Goal: Information Seeking & Learning: Learn about a topic

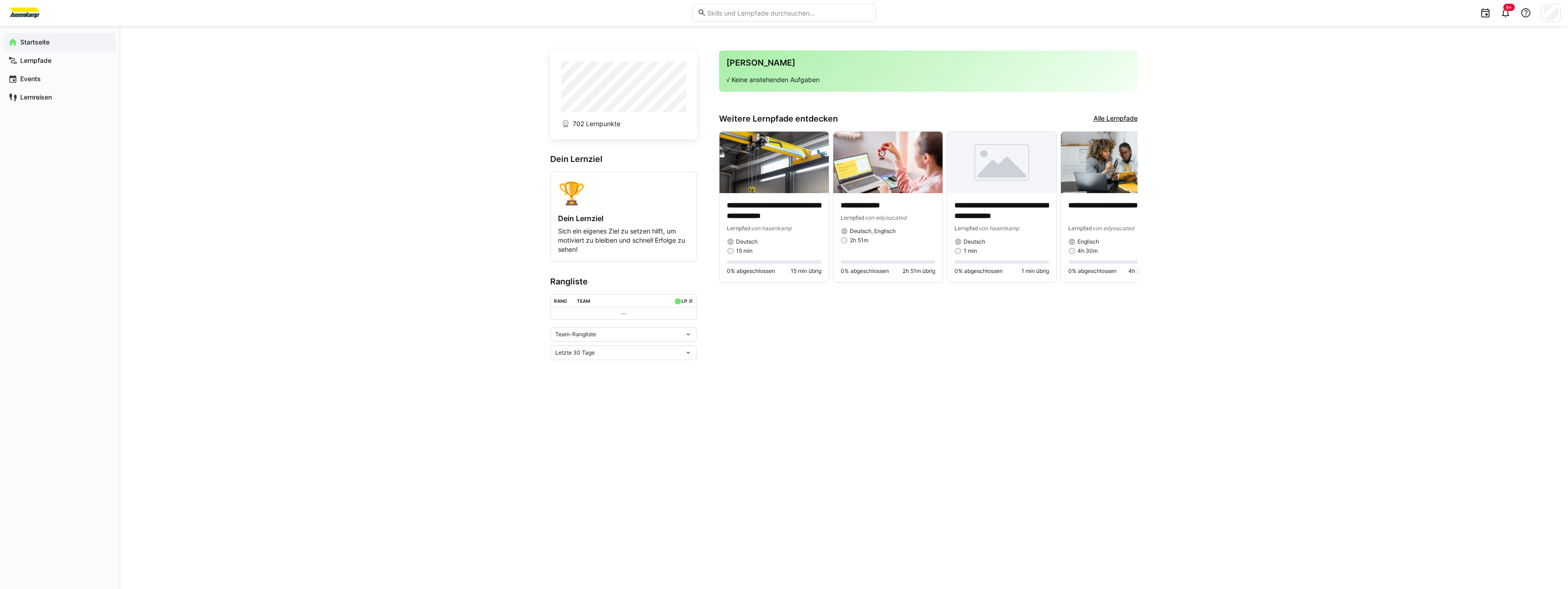
click at [1131, 114] on link "Alle Lernpfade" at bounding box center [1115, 119] width 44 height 10
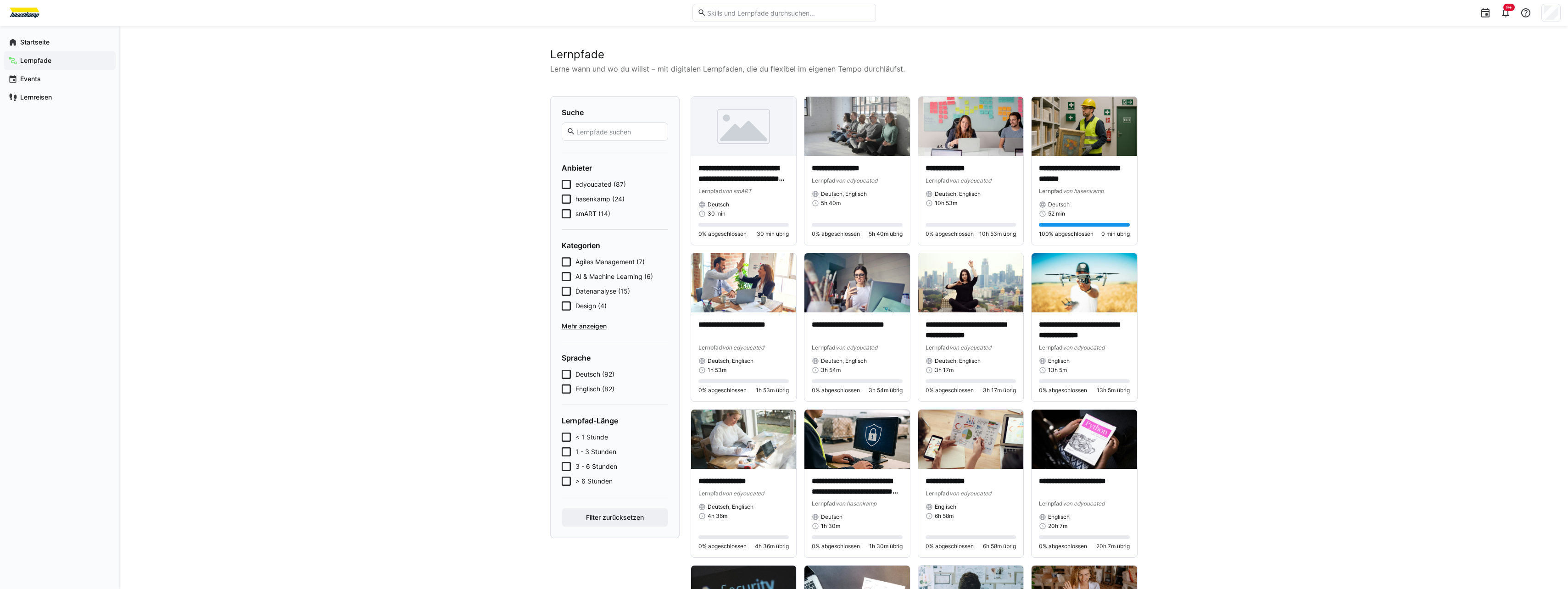
click at [565, 215] on icon at bounding box center [566, 213] width 9 height 9
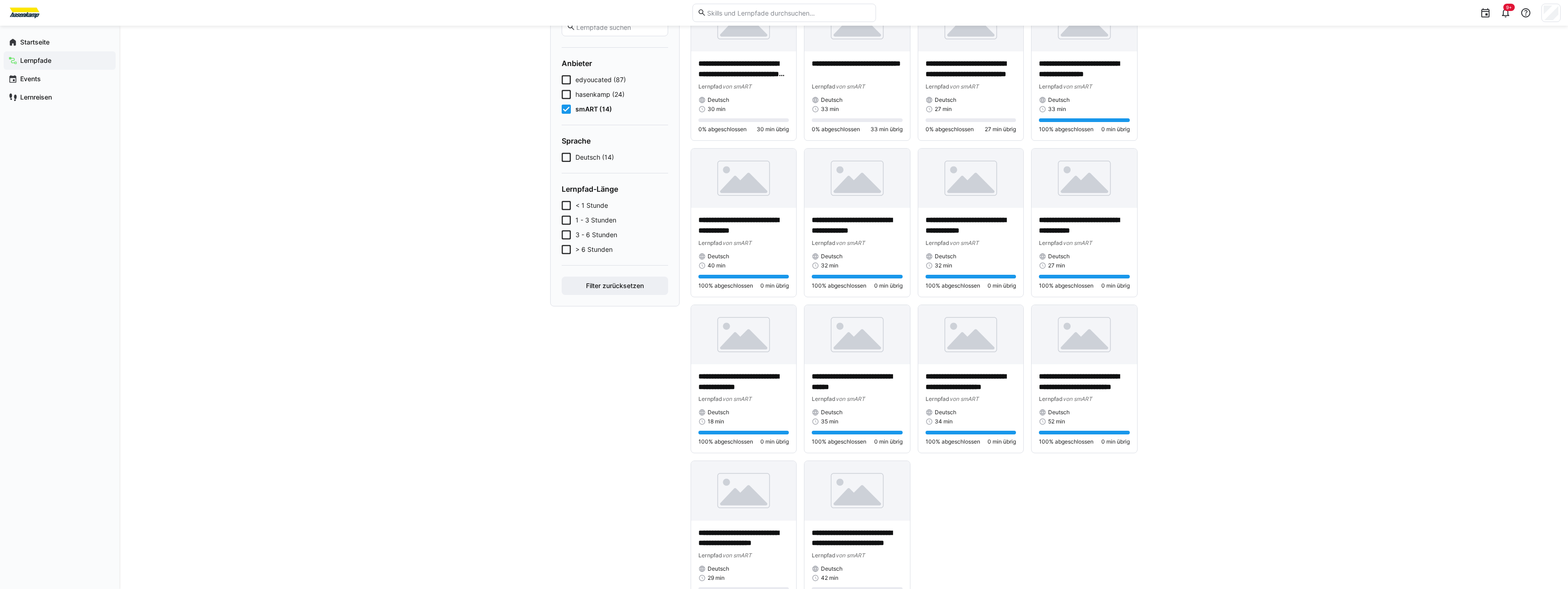
scroll to position [148, 0]
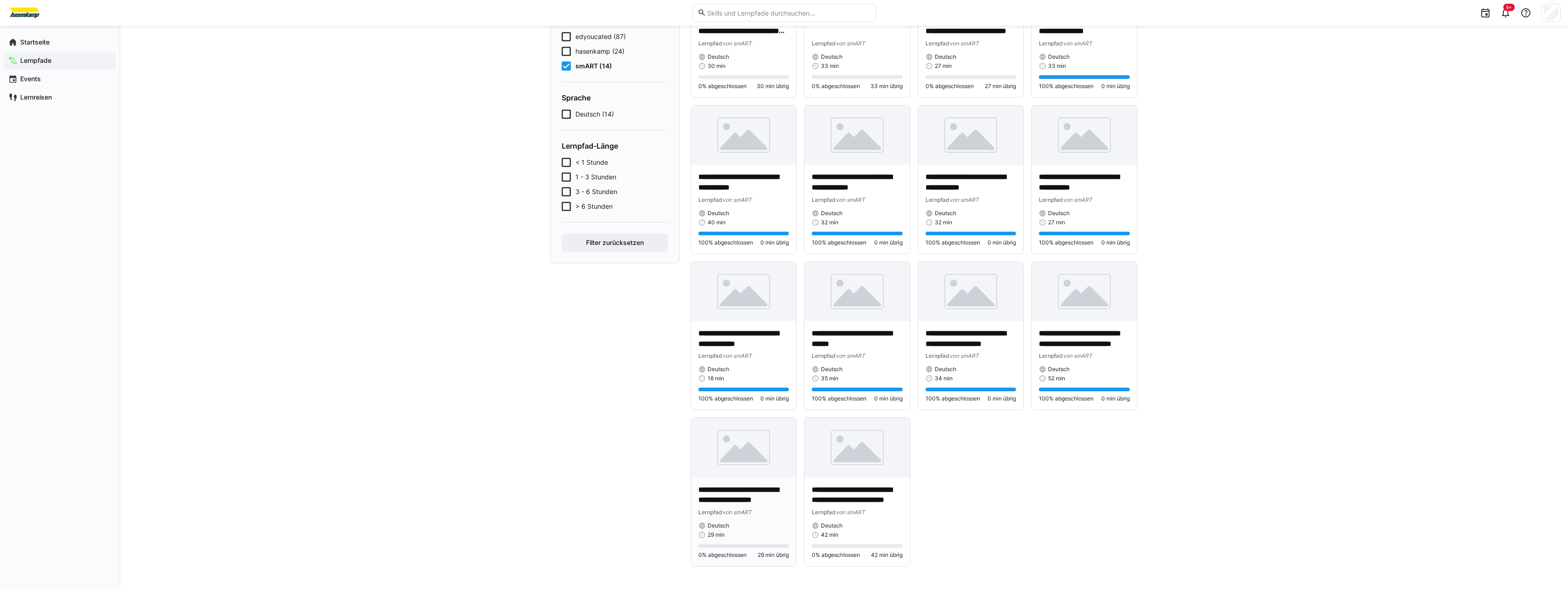
click at [733, 469] on img at bounding box center [744, 446] width 106 height 59
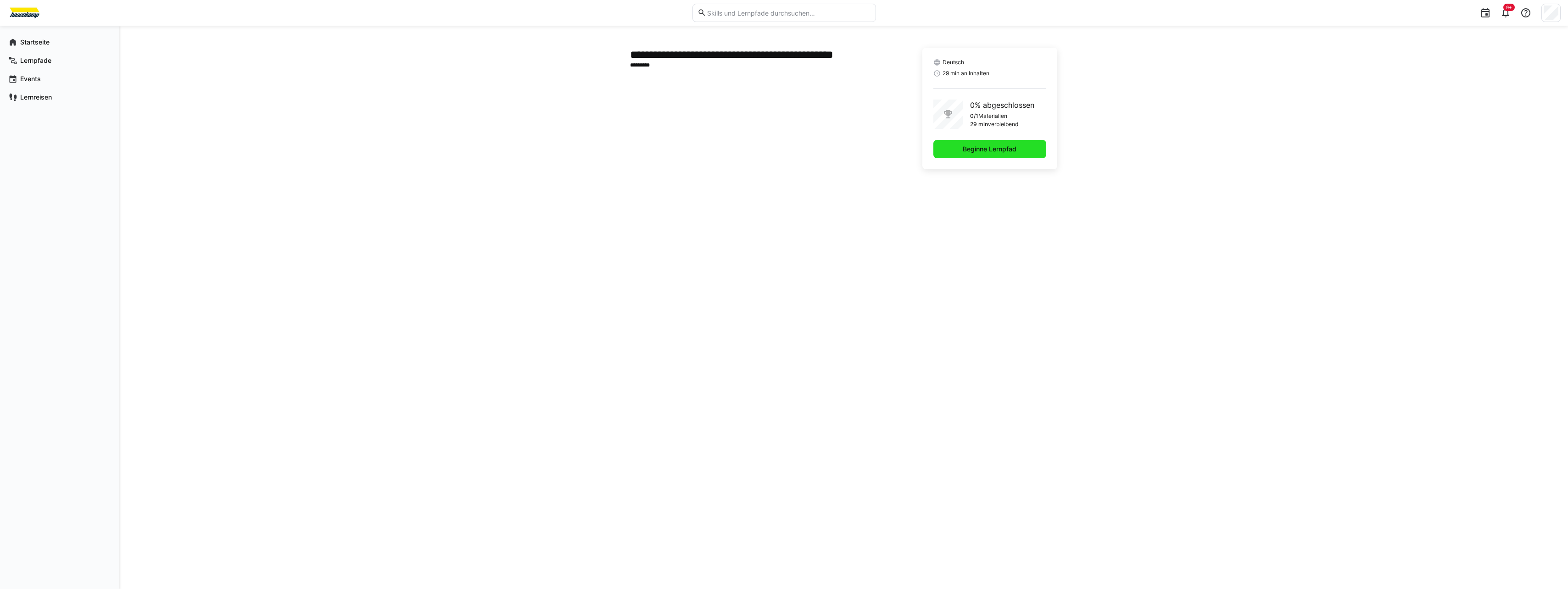
click at [964, 146] on span "Beginne Lernpfad" at bounding box center [989, 149] width 56 height 9
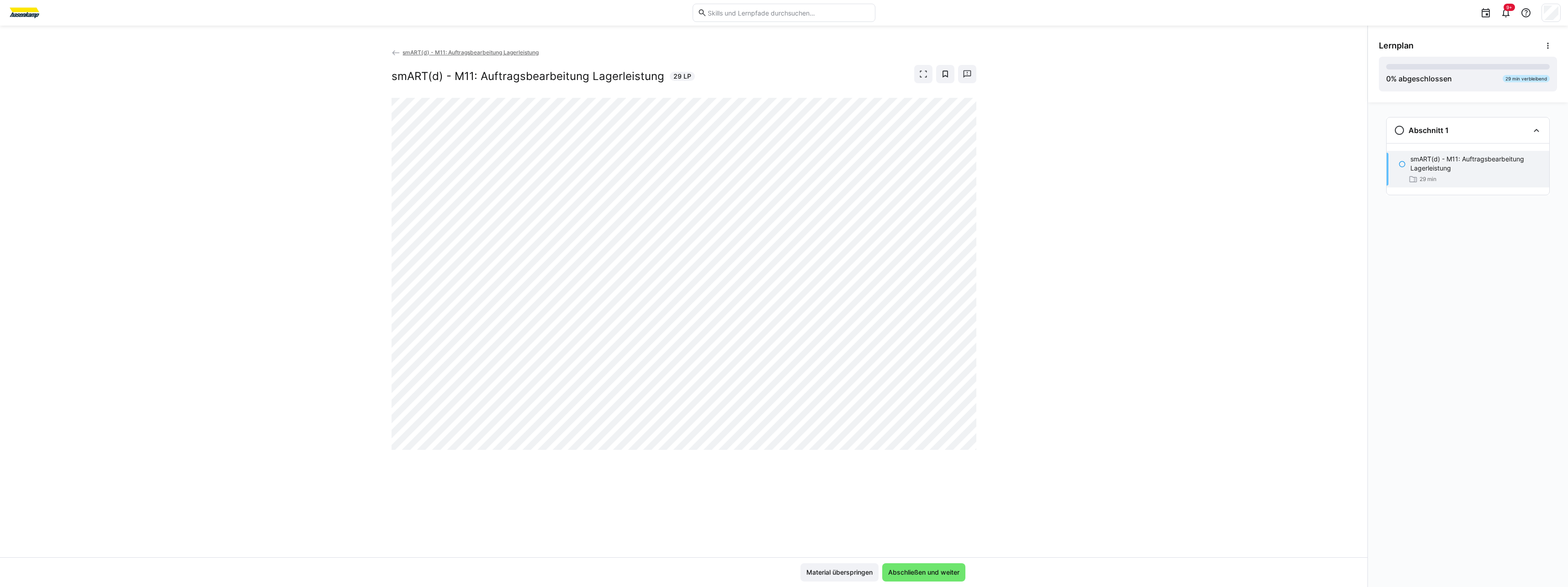
click at [439, 54] on span "smART(d) - M11: Auftragsbearbeitung Lagerleistung" at bounding box center [470, 52] width 136 height 7
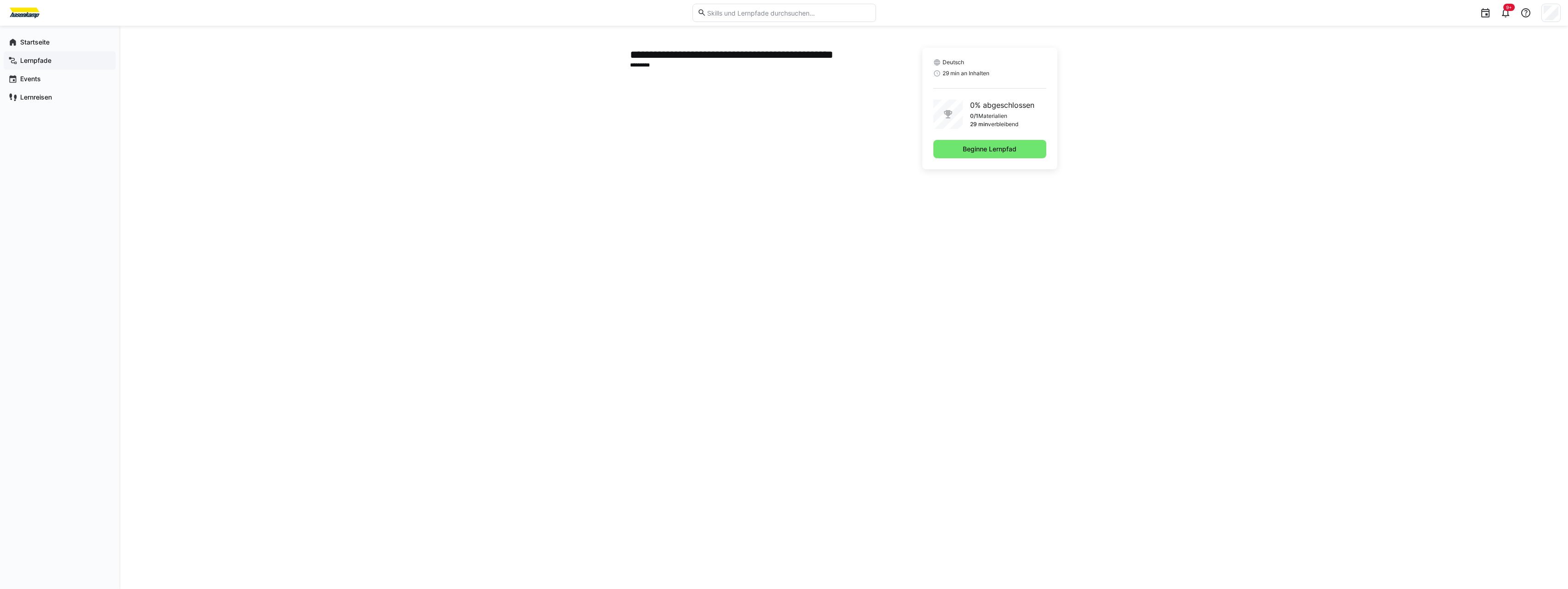
click at [0, 0] on app-navigation-label "Lernpfade" at bounding box center [0, 0] width 0 height 0
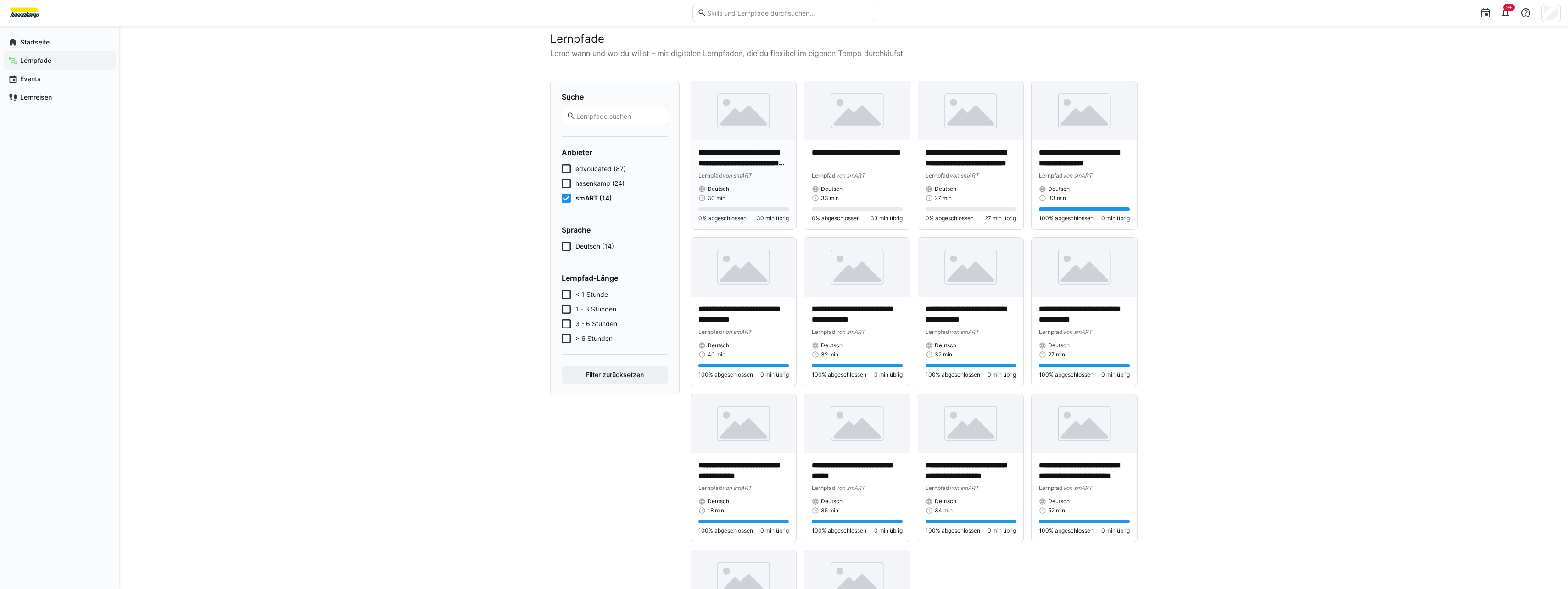
scroll to position [10, 0]
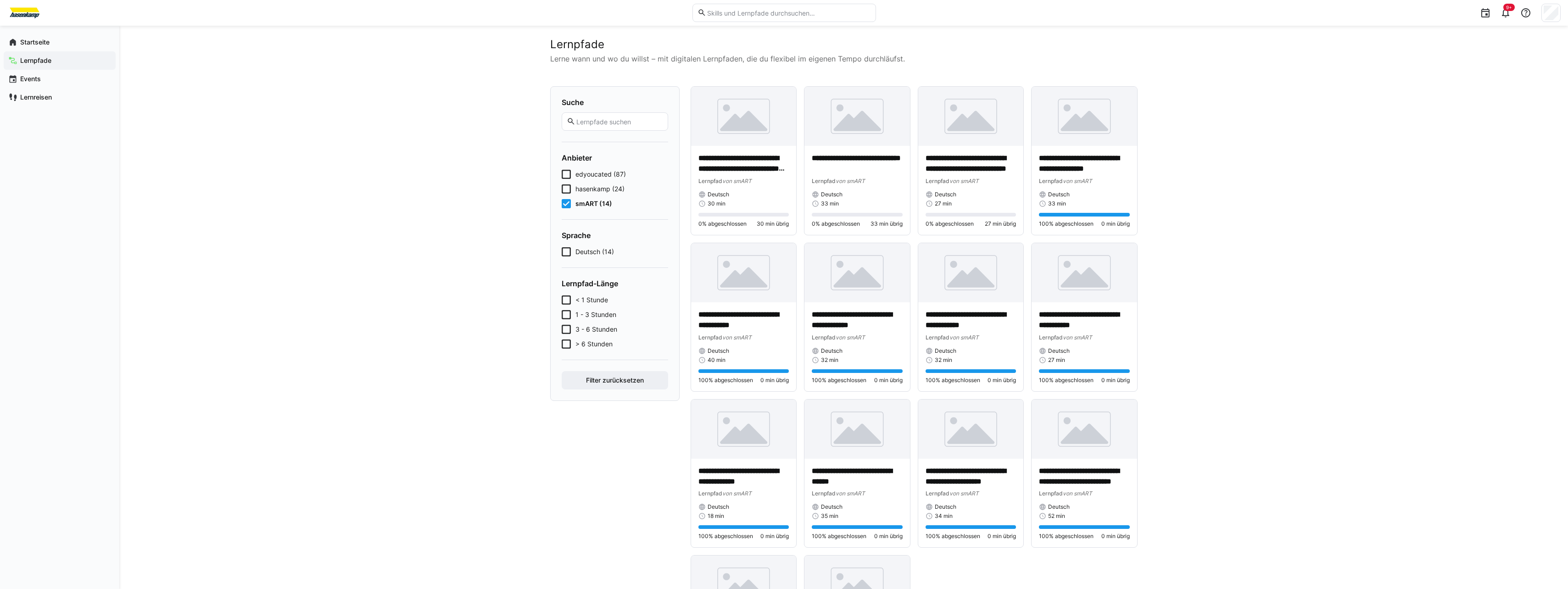
click at [609, 125] on eds-input at bounding box center [615, 121] width 107 height 18
type input "smart"
click at [562, 371] on button "Filter zurücksetzen" at bounding box center [615, 380] width 107 height 18
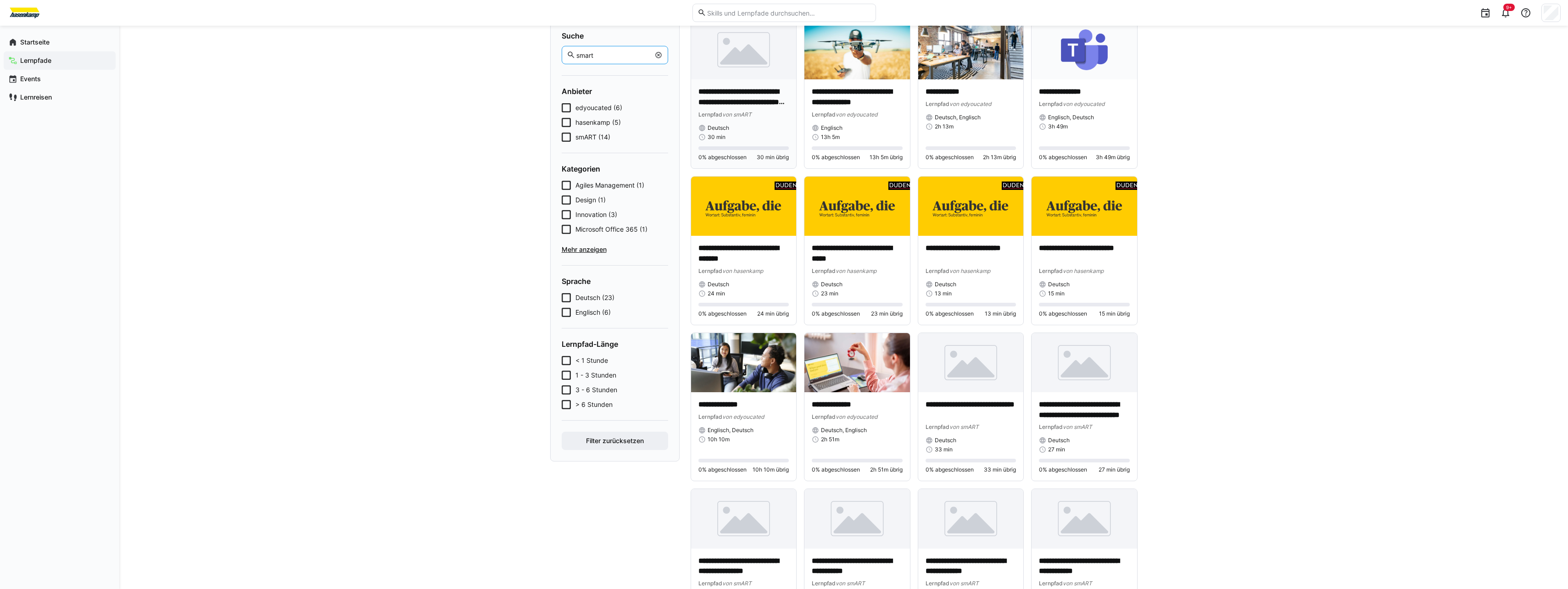
scroll to position [67, 0]
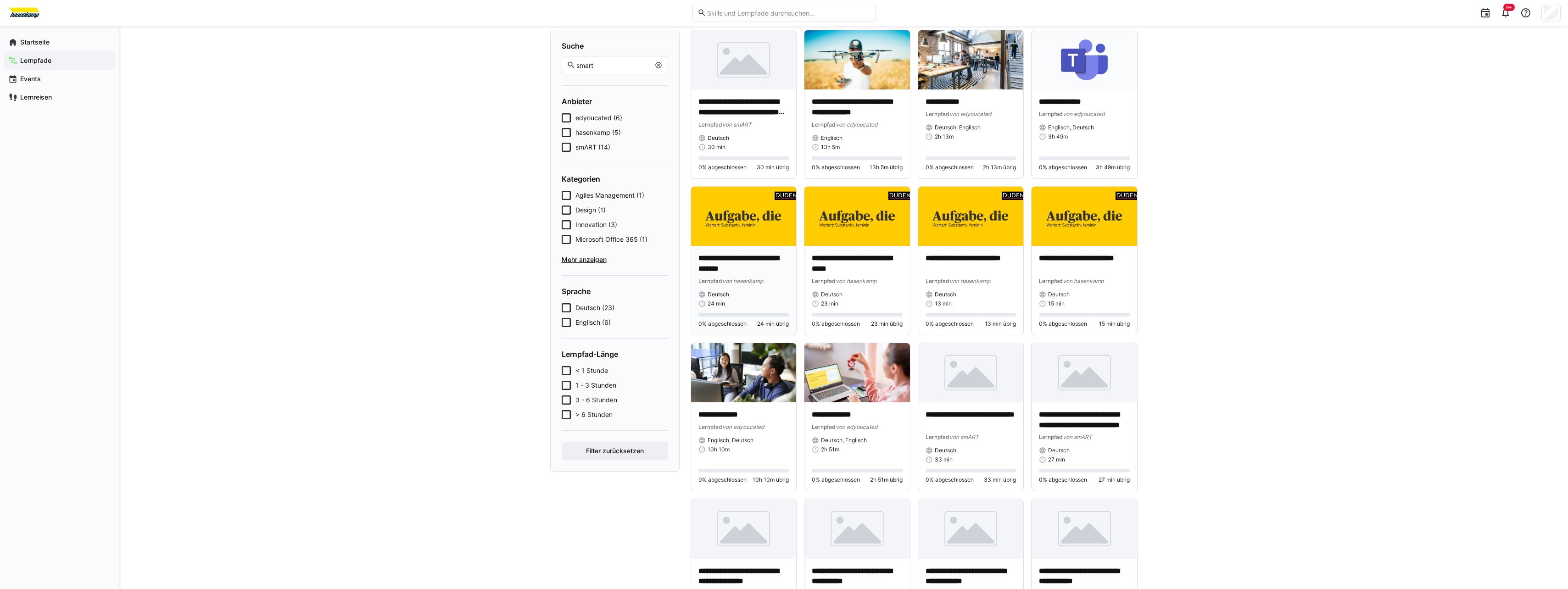
click at [734, 261] on p "**********" at bounding box center [744, 264] width 91 height 21
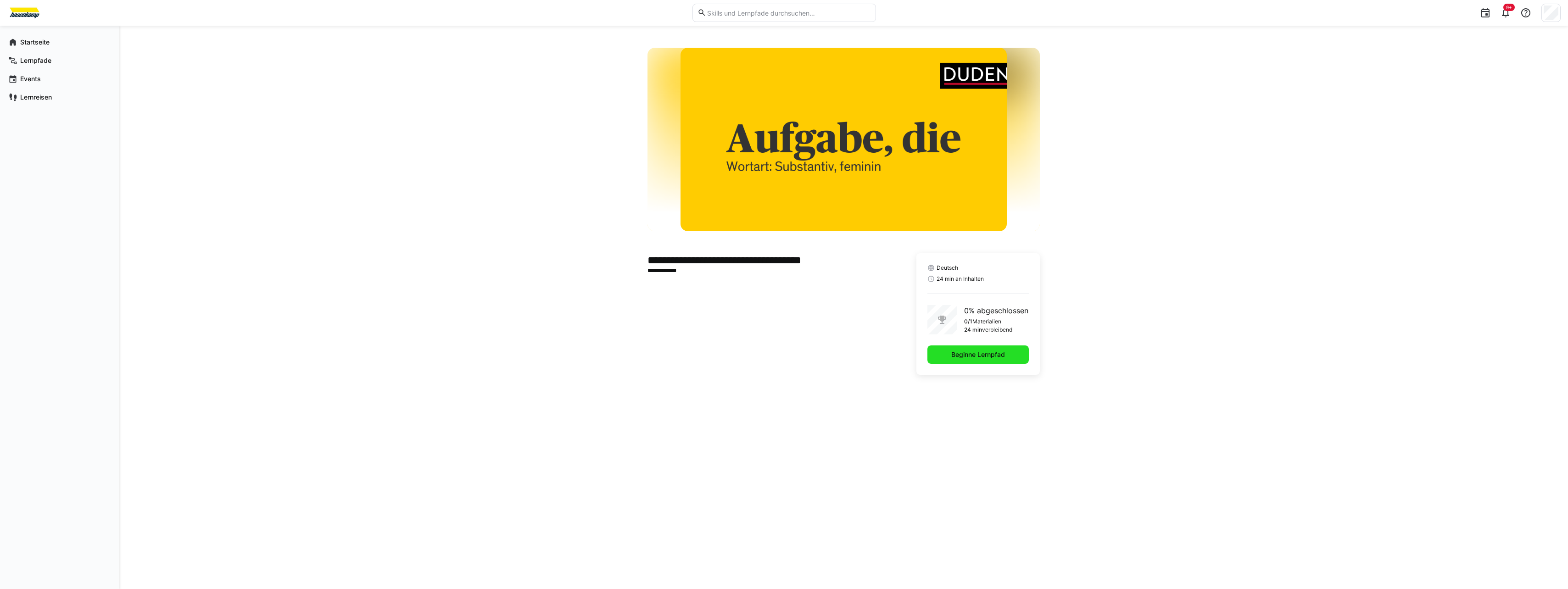
click at [951, 358] on span "Beginne Lernpfad" at bounding box center [978, 354] width 56 height 9
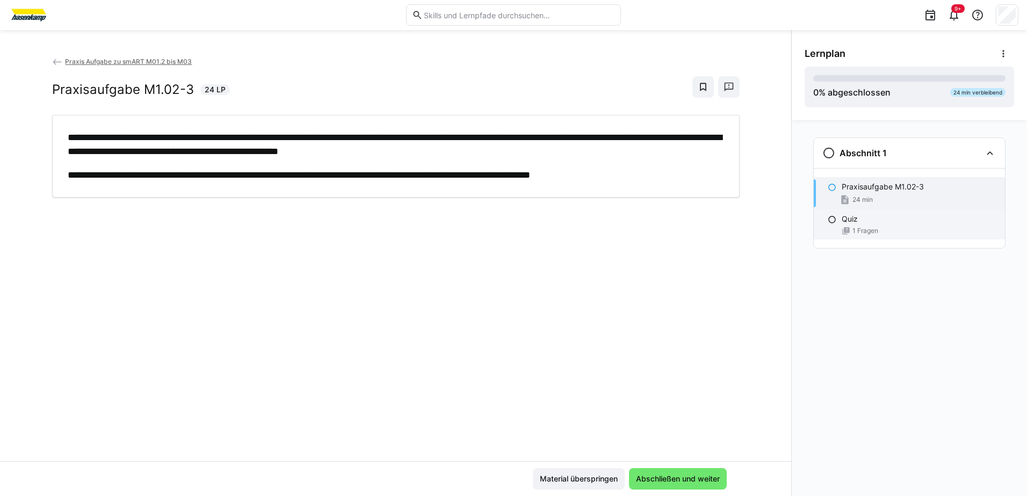
click at [829, 219] on eds-icon at bounding box center [832, 219] width 9 height 9
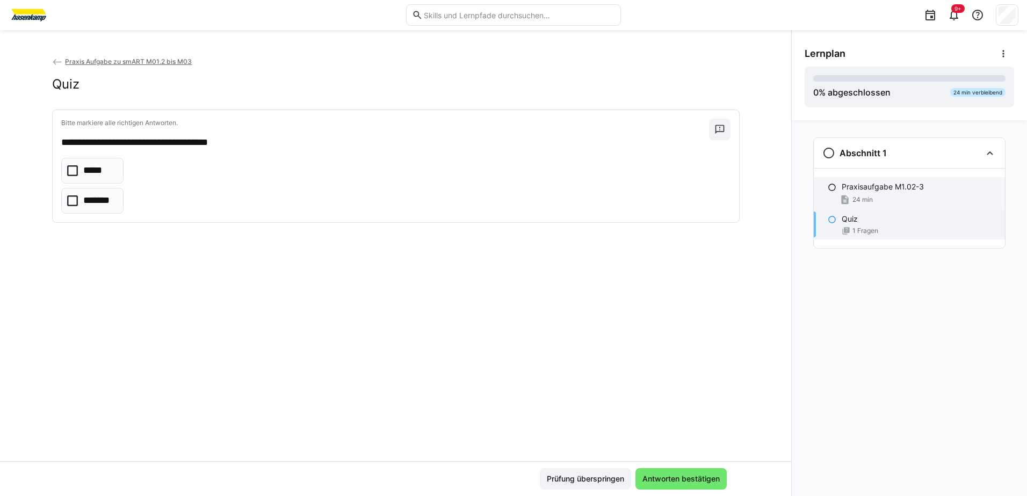
click at [831, 186] on eds-icon at bounding box center [832, 187] width 9 height 9
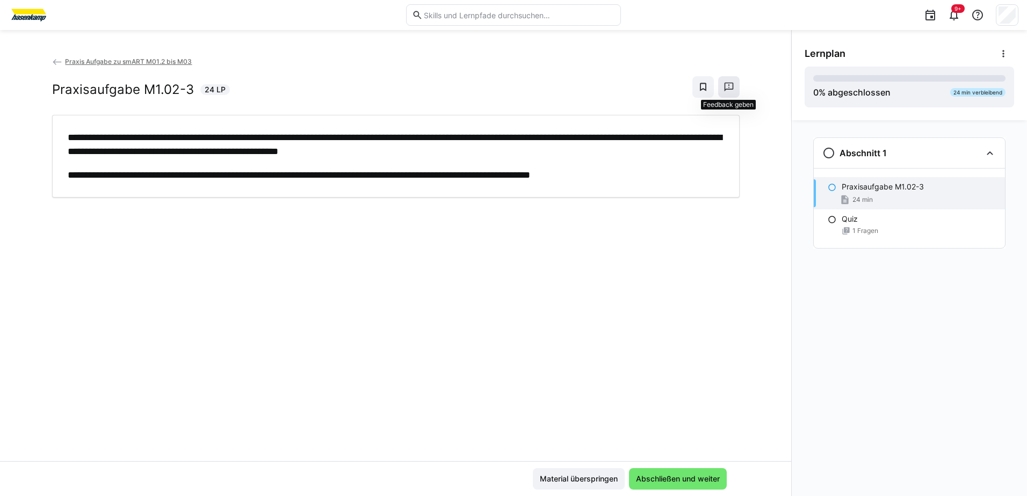
click at [732, 90] on eds-icon at bounding box center [729, 87] width 11 height 11
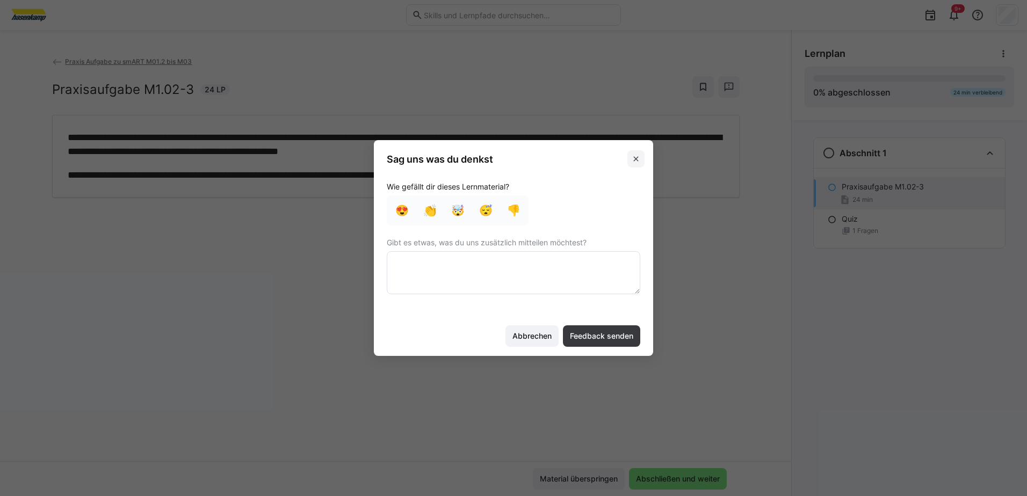
click at [632, 157] on eds-icon at bounding box center [636, 159] width 9 height 9
